Goal: Task Accomplishment & Management: Use online tool/utility

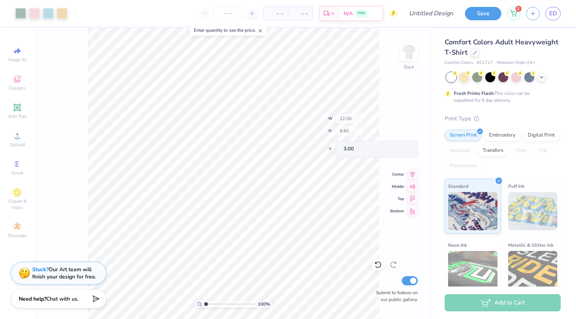
type input "5.97"
type input "0.66"
type input "11.99"
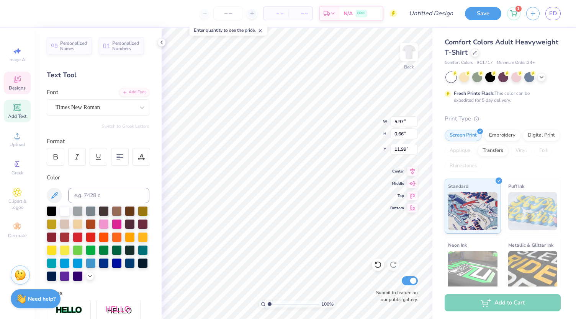
scroll to position [6, 3]
type textarea "big little reveal"
click at [479, 54] on div at bounding box center [475, 52] width 8 height 8
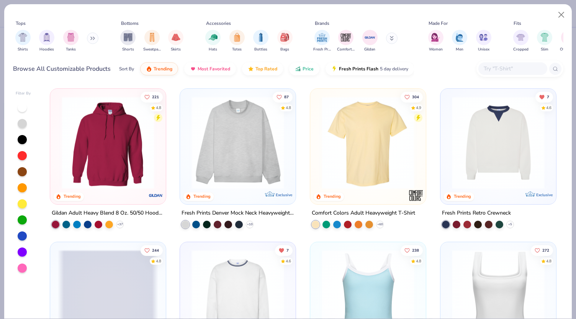
click at [92, 38] on icon at bounding box center [91, 38] width 1 height 3
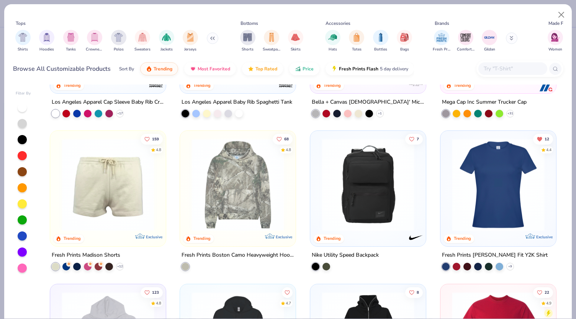
scroll to position [1033, 0]
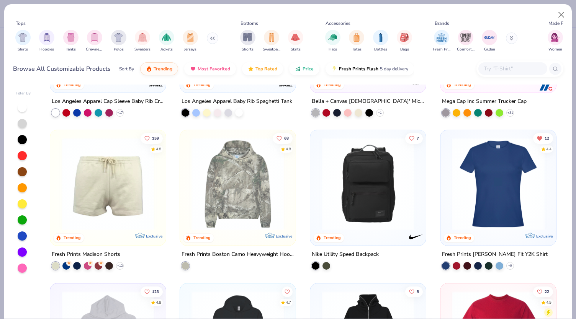
click at [498, 219] on img at bounding box center [498, 184] width 100 height 93
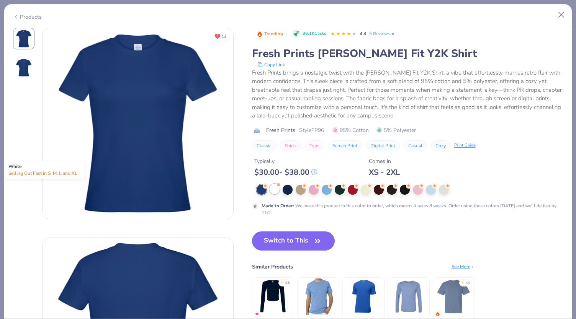
click at [273, 188] on div at bounding box center [275, 189] width 10 height 10
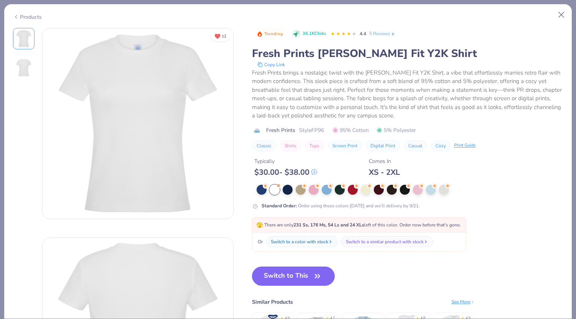
click at [283, 273] on button "Switch to This" at bounding box center [293, 276] width 83 height 19
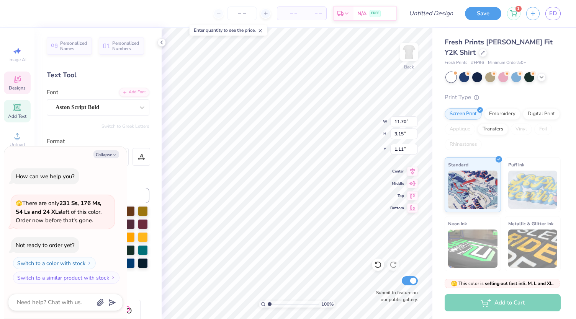
type textarea "x"
type input "6.78"
type input "1.83"
type input "2.43"
type textarea "x"
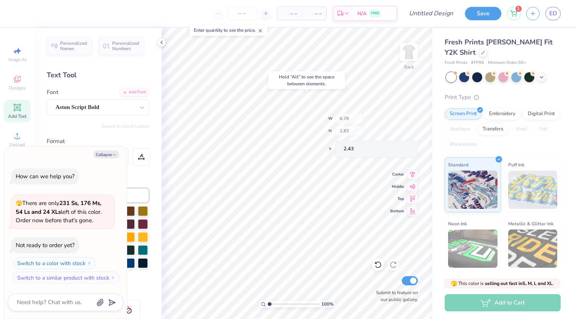
type input "2.26"
type textarea "x"
type input "10.27"
type textarea "x"
type input "2.94"
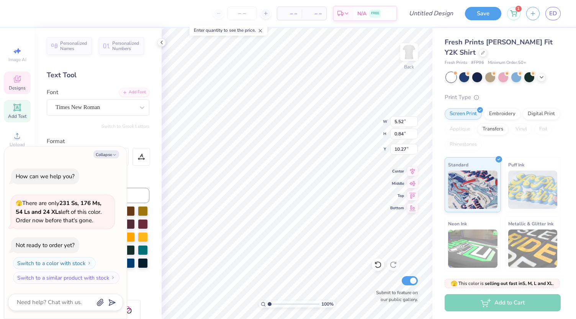
type input "0.45"
type input "10.66"
type textarea "x"
type input "10.00"
type textarea "x"
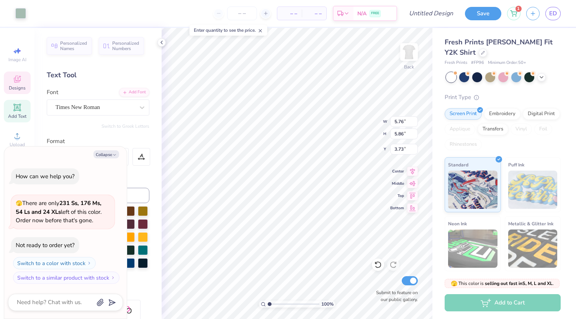
type input "5.75"
type input "5.85"
type input "3.74"
type textarea "x"
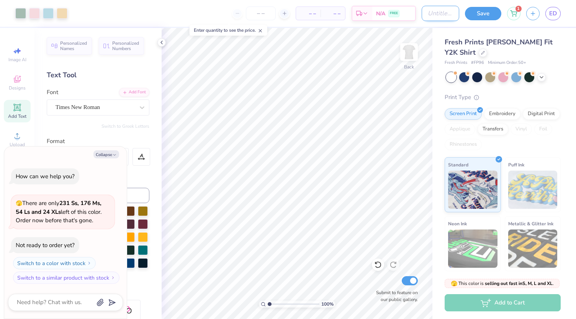
click at [438, 19] on input "Design Title" at bounding box center [441, 13] width 38 height 15
type input "b"
type textarea "x"
type input "bi"
type textarea "x"
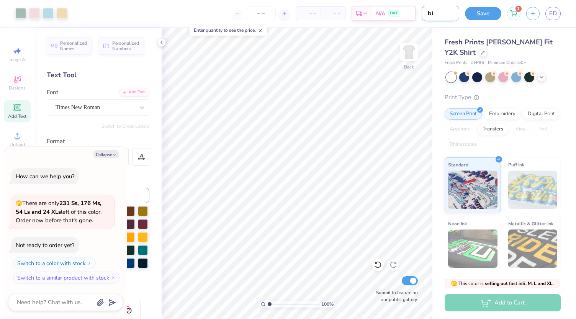
type input "big"
type textarea "x"
type input "big"
type textarea "x"
type input "big l"
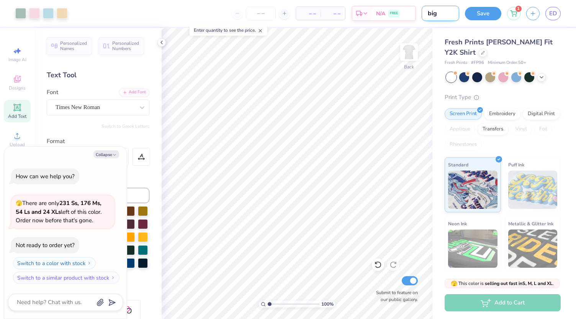
type textarea "x"
type input "big li"
type textarea "x"
type input "big lit"
type textarea "x"
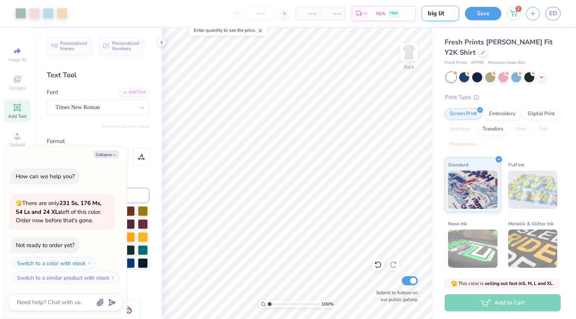
type input "big litt"
type textarea "x"
type input "big littl"
type textarea "x"
type input "big little"
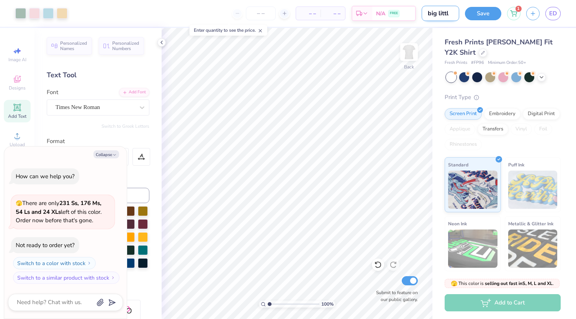
type textarea "x"
type input "big little"
type textarea "x"
type input "big little t"
type textarea "x"
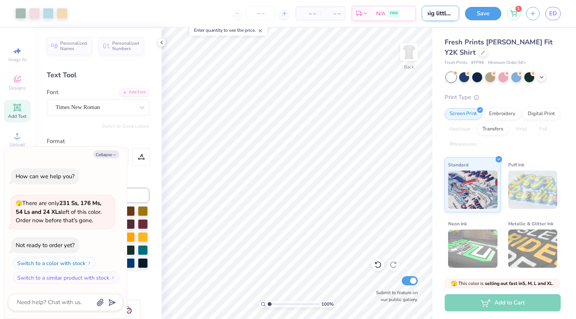
type input "big little te"
type textarea "x"
type input "big little tee"
type textarea "x"
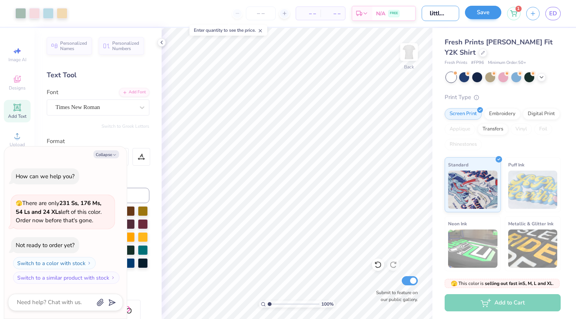
type input "big little tee"
click at [466, 15] on button "Save" at bounding box center [483, 12] width 36 height 13
click at [473, 11] on div "Save" at bounding box center [483, 13] width 36 height 13
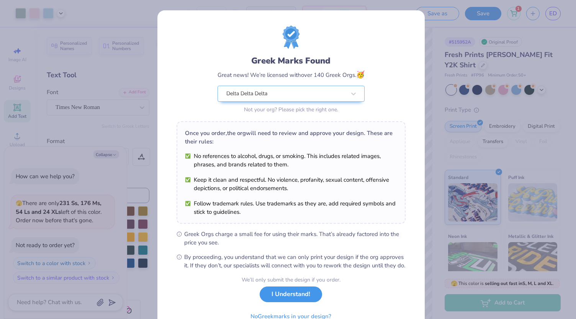
click at [291, 300] on button "I Understand!" at bounding box center [291, 295] width 62 height 16
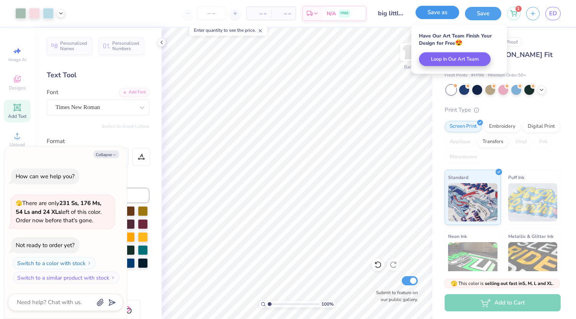
click at [451, 17] on button "Save as" at bounding box center [438, 12] width 44 height 13
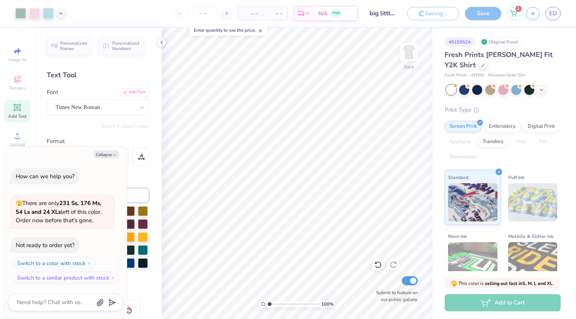
type textarea "x"
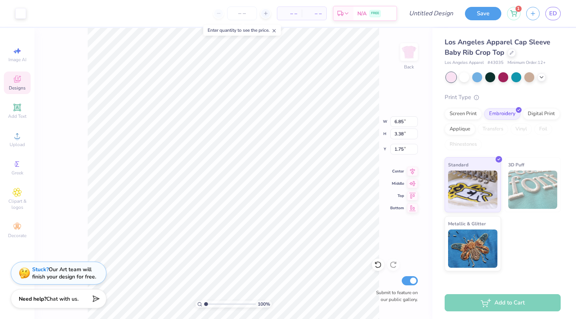
type input "5.83"
type input "2.36"
type input "3.10"
type input "2.76"
type input "6.85"
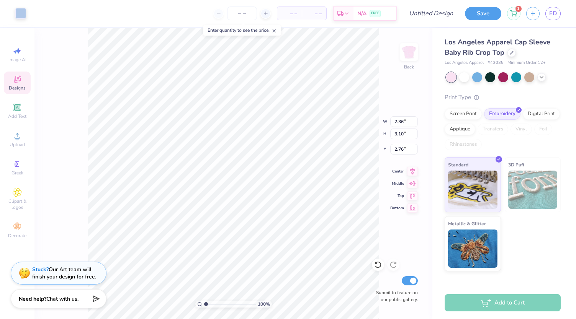
type input "3.38"
type input "5.83"
